Goal: Navigation & Orientation: Understand site structure

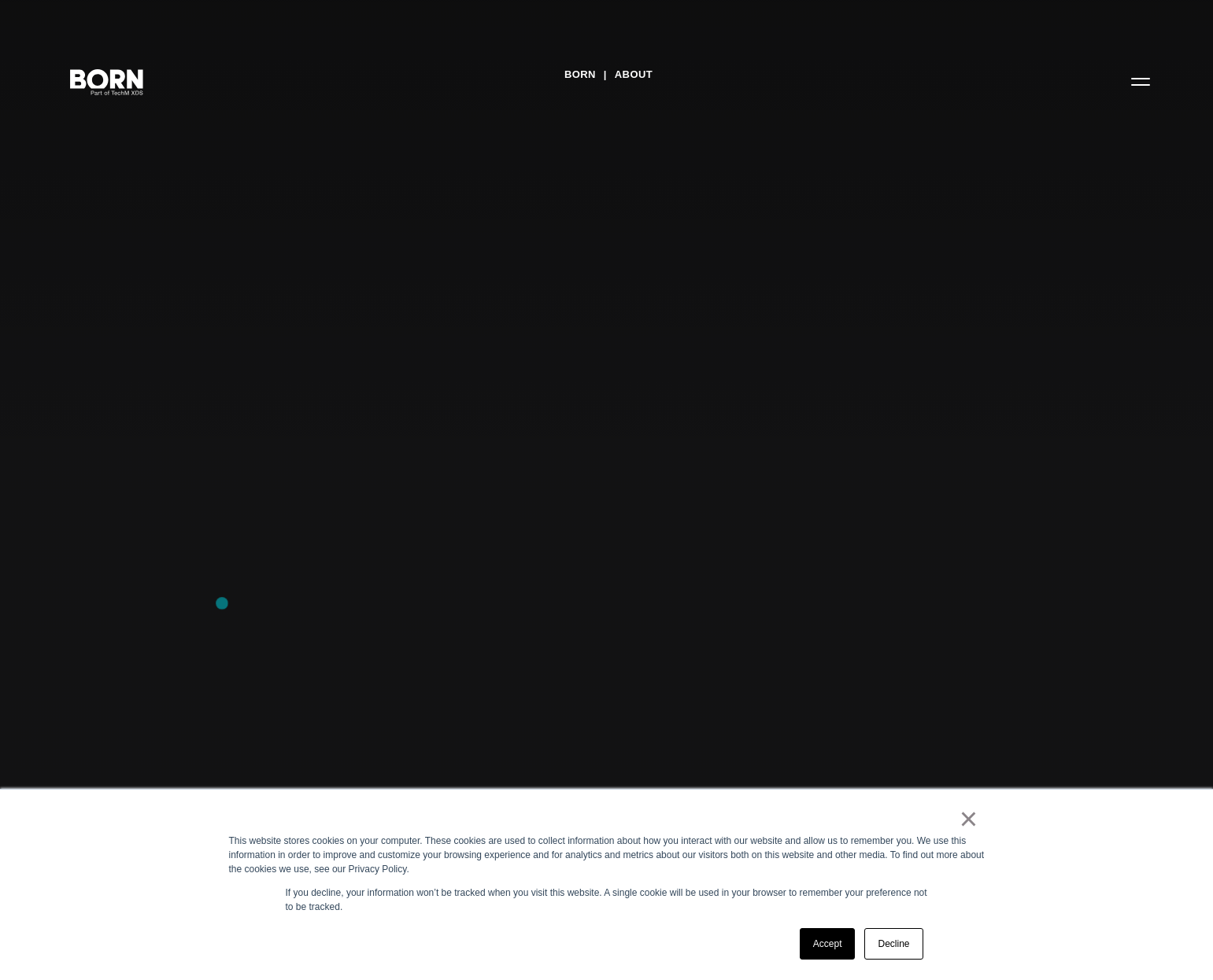
scroll to position [7, 0]
click at [831, 951] on link "Accept" at bounding box center [827, 944] width 56 height 32
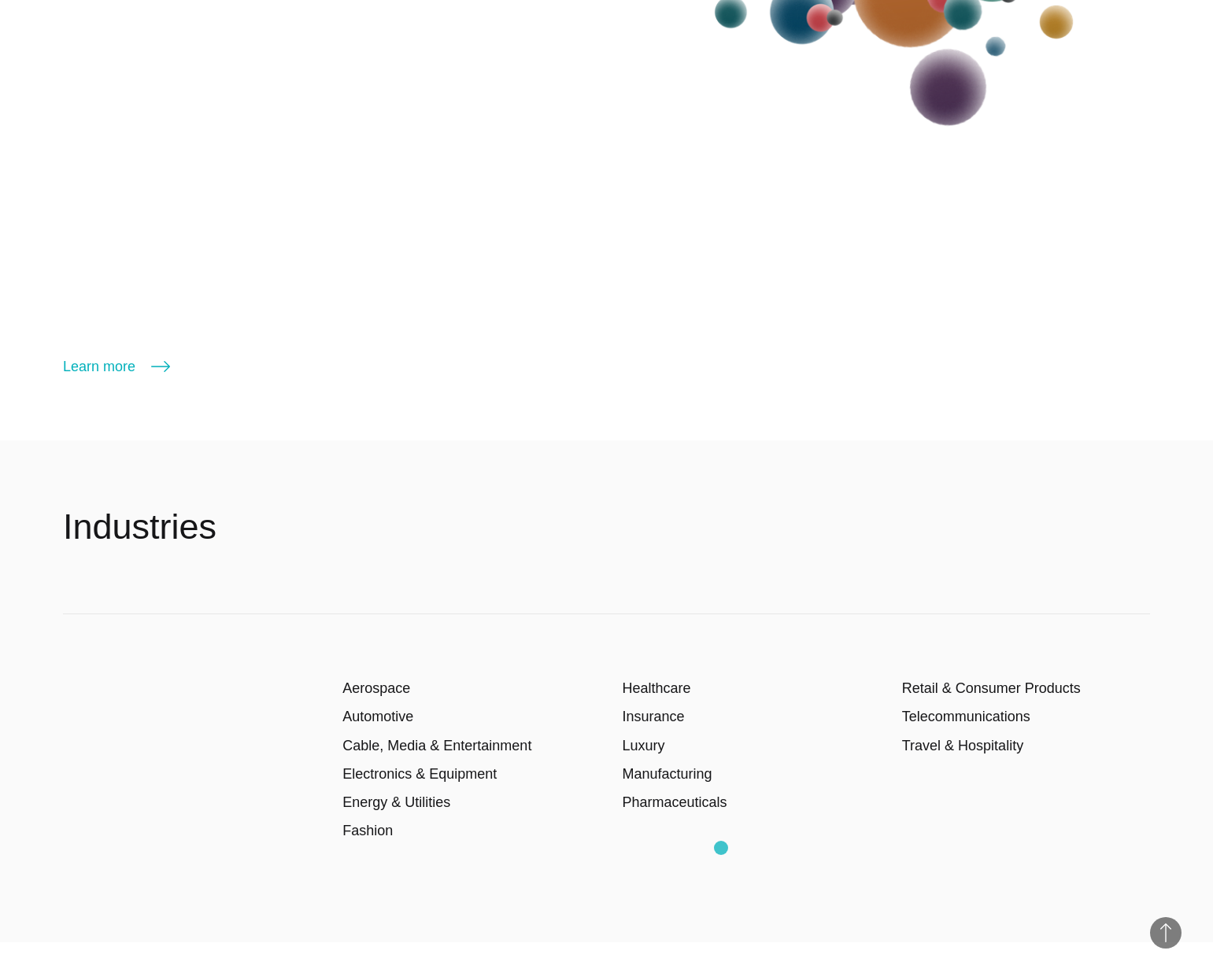
scroll to position [3484, 0]
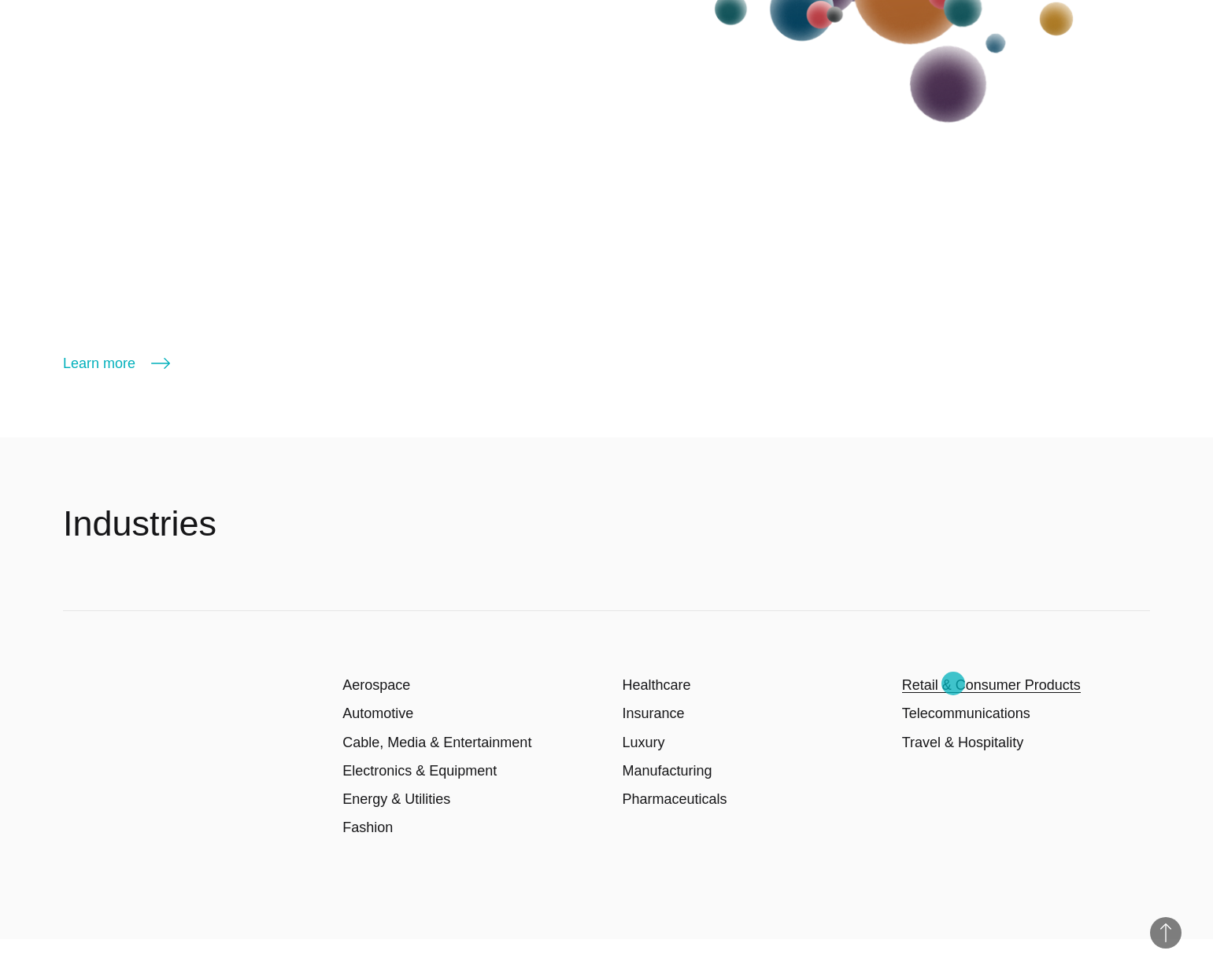
click at [954, 684] on link "Retail & Consumer Products" at bounding box center [991, 685] width 179 height 16
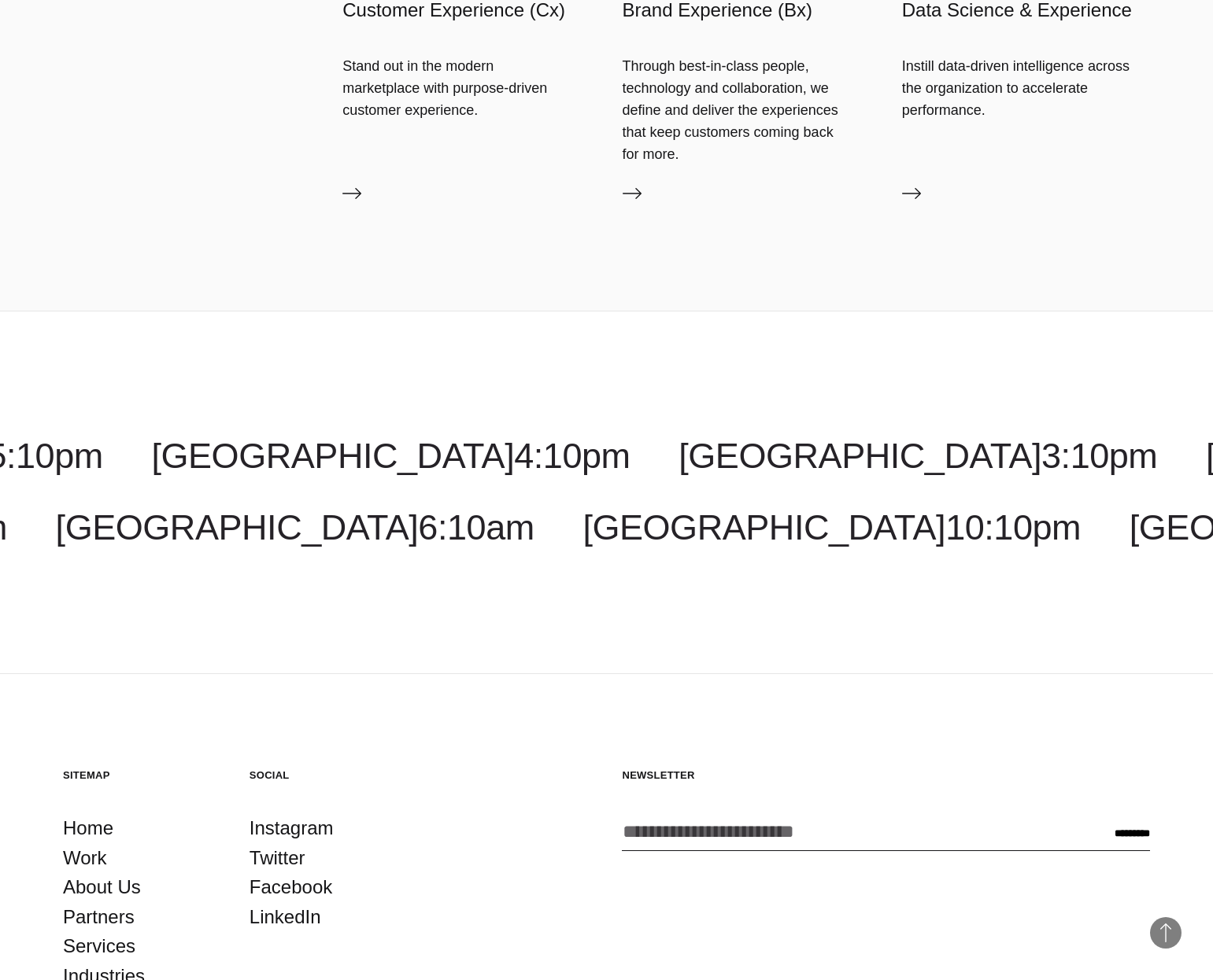
scroll to position [6482, 0]
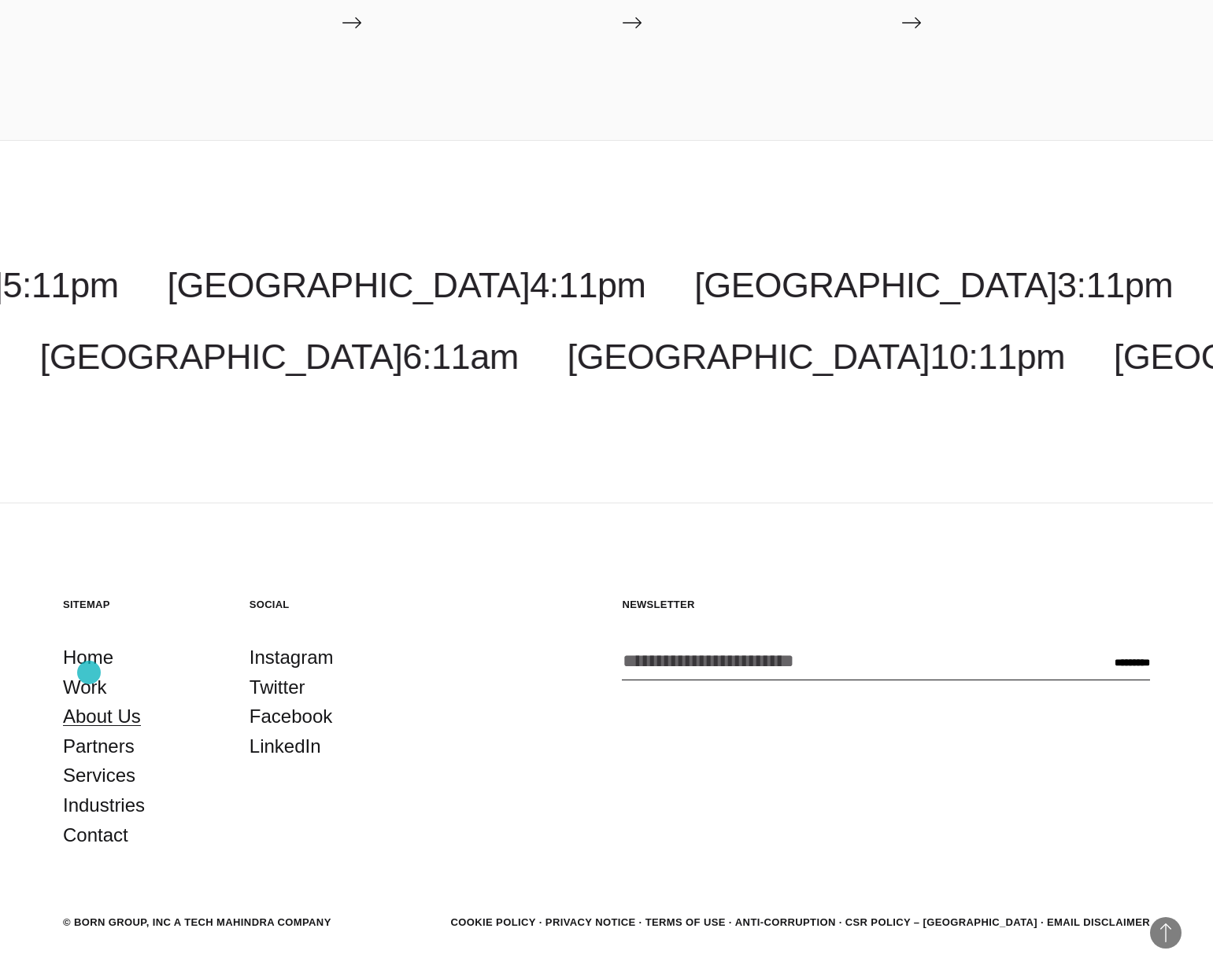
click at [89, 702] on link "About Us" at bounding box center [101, 717] width 78 height 30
